Goal: Find specific page/section: Find specific page/section

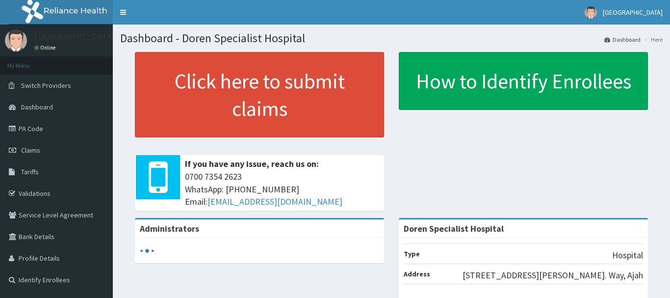
click at [36, 126] on link "PA Code" at bounding box center [56, 129] width 113 height 22
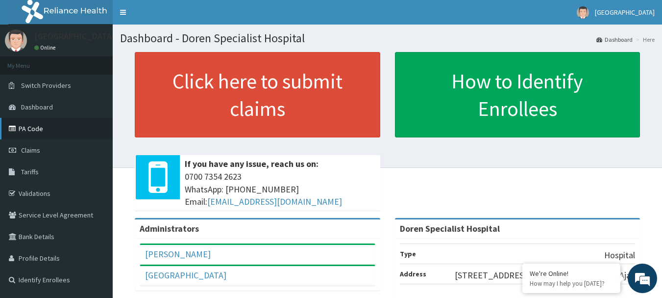
click at [37, 128] on link "PA Code" at bounding box center [56, 129] width 113 height 22
